Goal: Task Accomplishment & Management: Manage account settings

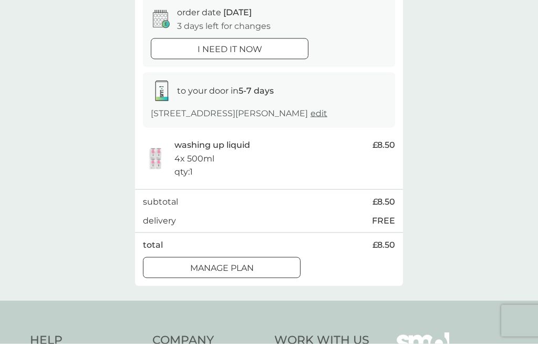
scroll to position [106, 0]
click at [234, 268] on div at bounding box center [234, 268] width 1 height 1
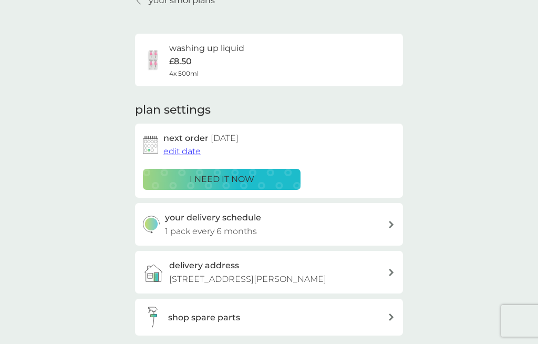
scroll to position [54, 0]
click at [176, 152] on span "edit date" at bounding box center [181, 152] width 37 height 10
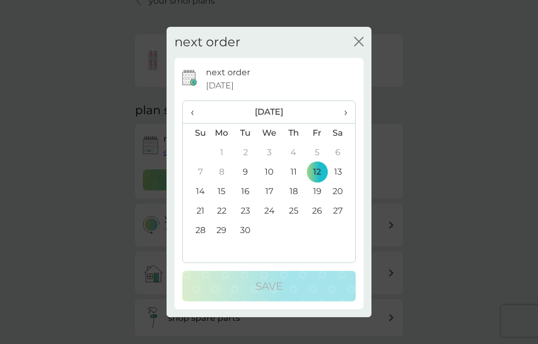
click at [346, 123] on span "›" at bounding box center [342, 112] width 11 height 22
click at [347, 123] on span "›" at bounding box center [342, 112] width 11 height 22
click at [195, 123] on span "‹" at bounding box center [196, 112] width 11 height 22
click at [349, 123] on th "›" at bounding box center [342, 112] width 26 height 23
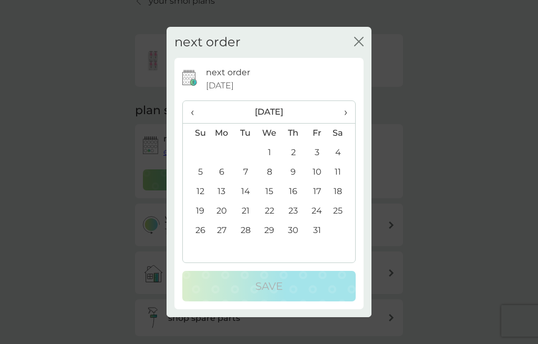
click at [195, 123] on span "‹" at bounding box center [196, 112] width 11 height 22
click at [348, 123] on th "›" at bounding box center [342, 112] width 26 height 23
click at [347, 123] on span "›" at bounding box center [342, 112] width 11 height 22
click at [349, 123] on th "›" at bounding box center [342, 112] width 26 height 23
click at [319, 162] on td "5" at bounding box center [317, 152] width 24 height 19
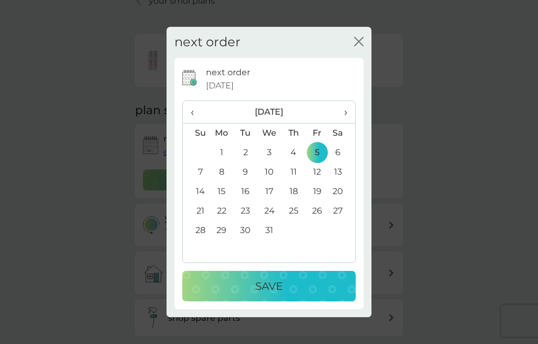
click at [288, 294] on div "Save" at bounding box center [269, 285] width 152 height 17
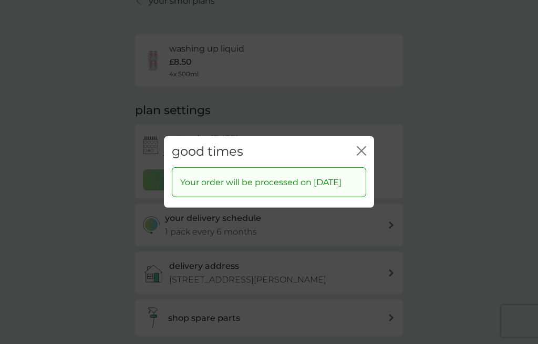
click at [365, 156] on icon "close" at bounding box center [361, 150] width 9 height 9
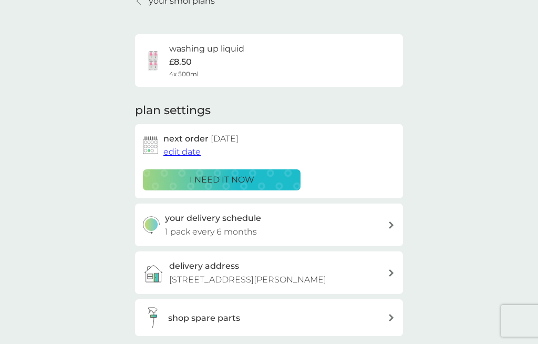
scroll to position [35, 0]
